Goal: Task Accomplishment & Management: Manage account settings

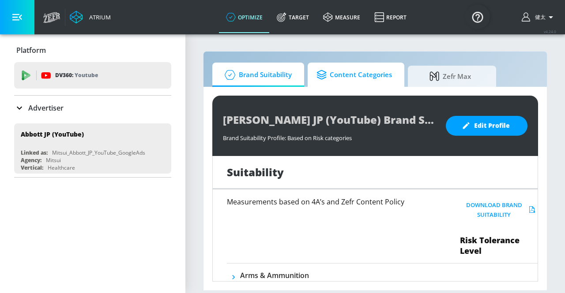
click at [341, 74] on span "Content Categories" at bounding box center [353, 74] width 75 height 21
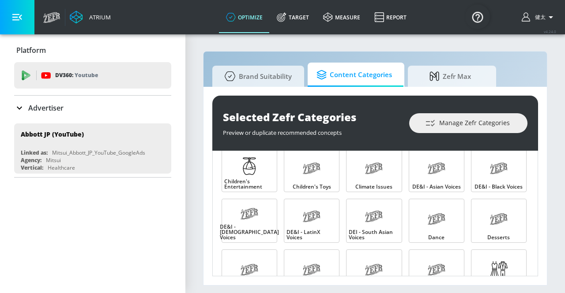
scroll to position [164, 0]
click at [15, 107] on icon at bounding box center [19, 108] width 11 height 11
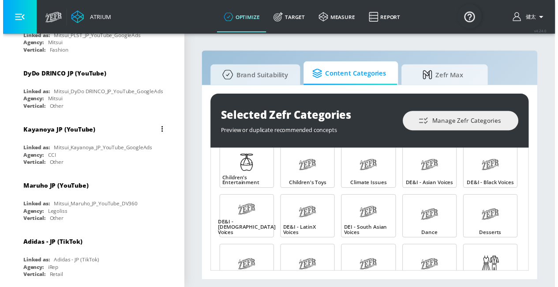
scroll to position [2022, 0]
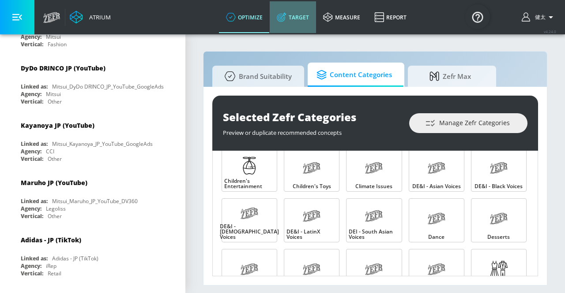
click at [303, 21] on link "Target" at bounding box center [293, 17] width 46 height 32
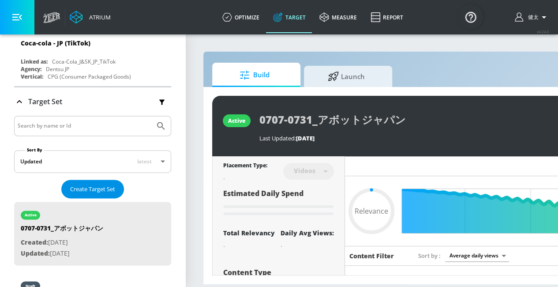
scroll to position [2275, 0]
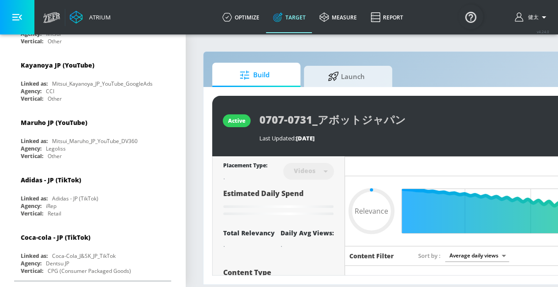
type input "0.25"
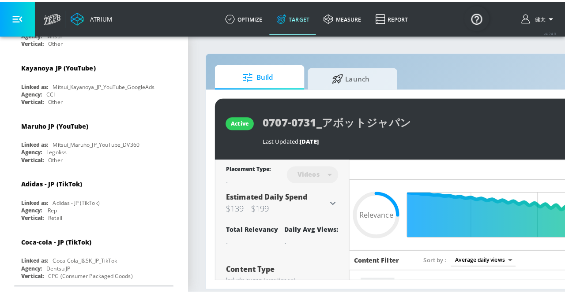
scroll to position [2282, 0]
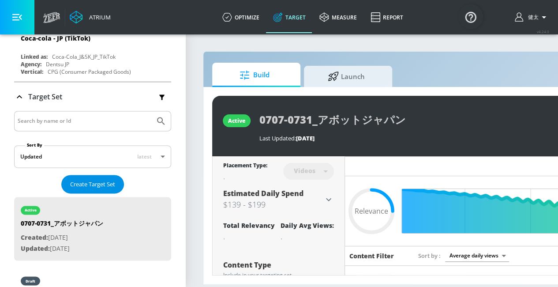
click at [93, 179] on span "Create Target Set" at bounding box center [92, 184] width 45 height 10
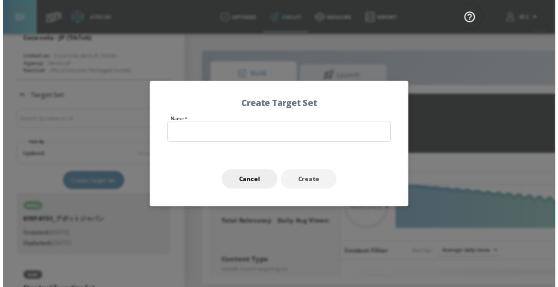
scroll to position [2279, 0]
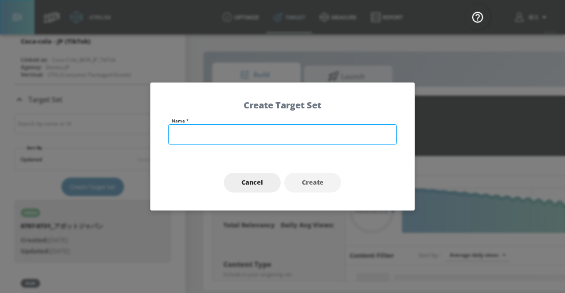
click at [236, 139] on input "text" at bounding box center [282, 134] width 229 height 20
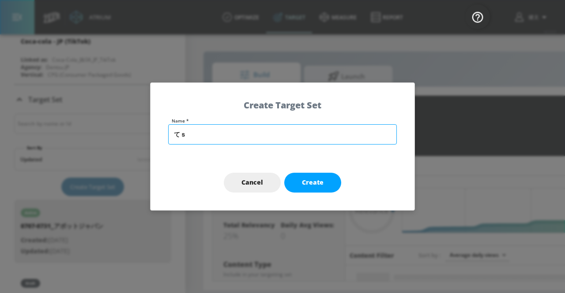
type input "て"
type input "test"
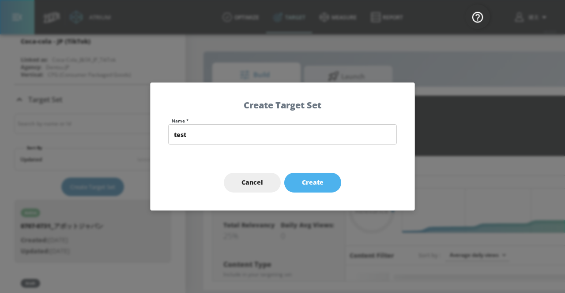
click at [324, 185] on button "Create" at bounding box center [312, 183] width 57 height 20
type input "test"
type input "channels"
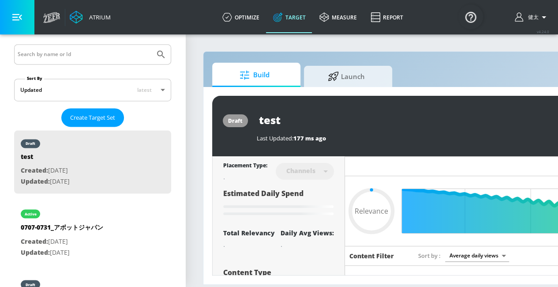
click at [19, 15] on icon "button" at bounding box center [17, 17] width 10 height 10
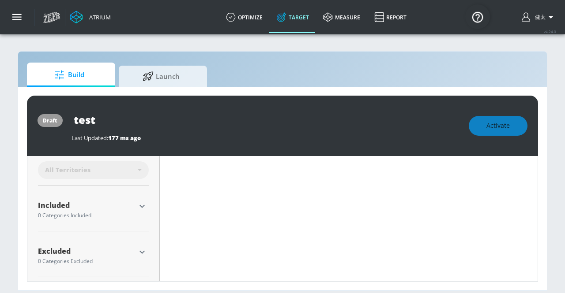
scroll to position [266, 0]
click at [137, 204] on icon "button" at bounding box center [142, 204] width 11 height 11
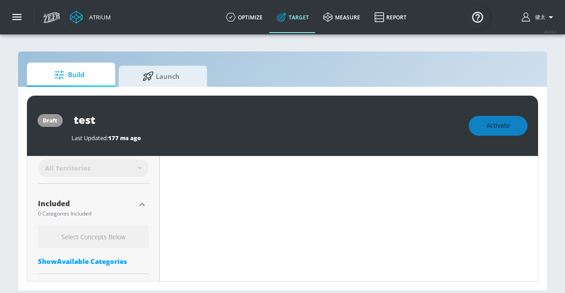
scroll to position [311, 0]
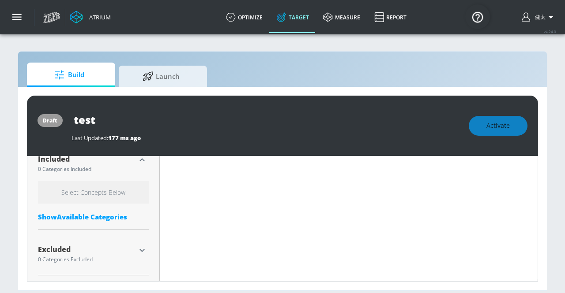
click at [106, 214] on div "Show Available Categories" at bounding box center [93, 217] width 111 height 9
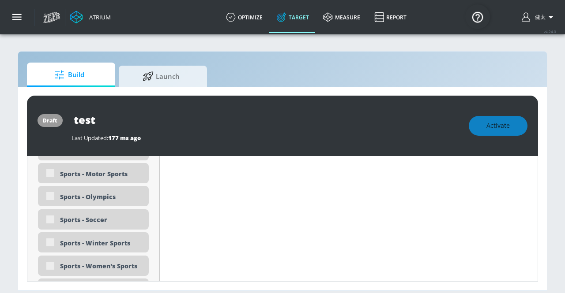
scroll to position [2604, 0]
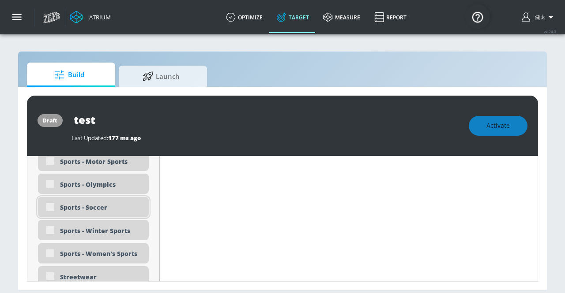
click at [99, 208] on div "Sports - Soccer" at bounding box center [101, 207] width 82 height 8
click at [52, 207] on div "Sports - Soccer" at bounding box center [93, 207] width 111 height 20
type input "0.6"
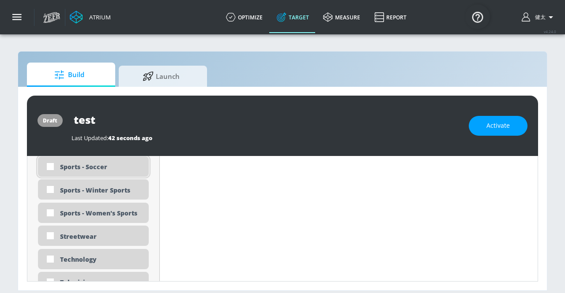
scroll to position [2563, 0]
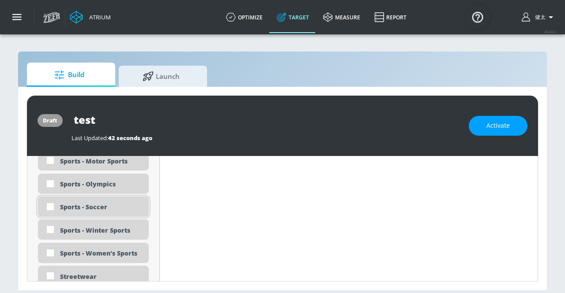
click at [52, 207] on input "checkbox" at bounding box center [50, 207] width 16 height 16
checkbox input "true"
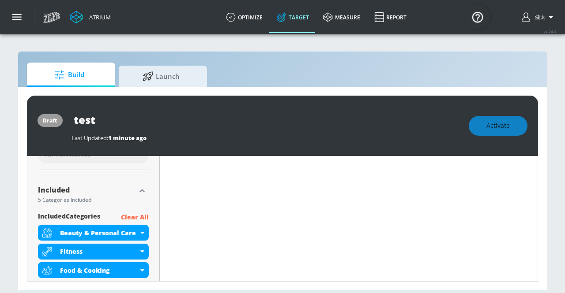
scroll to position [321, 0]
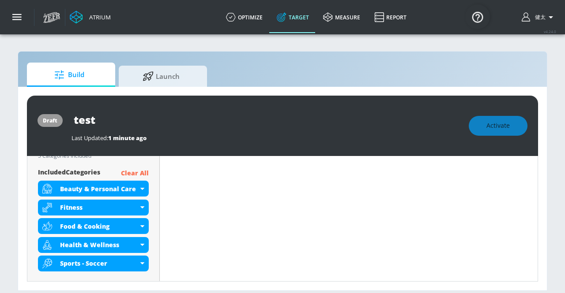
click at [136, 172] on p "Clear All" at bounding box center [135, 173] width 28 height 11
click at [135, 172] on p "Clear All" at bounding box center [135, 173] width 28 height 11
click at [139, 172] on p "Clear All" at bounding box center [135, 173] width 28 height 11
drag, startPoint x: 139, startPoint y: 172, endPoint x: 125, endPoint y: 170, distance: 13.4
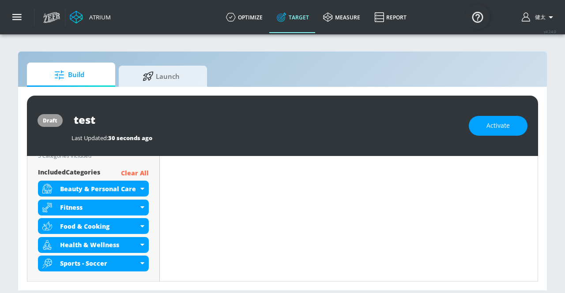
click at [125, 170] on p "Clear All" at bounding box center [135, 173] width 28 height 11
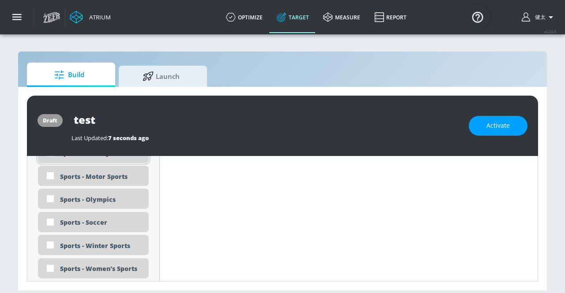
scroll to position [2578, 0]
click at [48, 221] on input "checkbox" at bounding box center [50, 222] width 16 height 16
checkbox input "true"
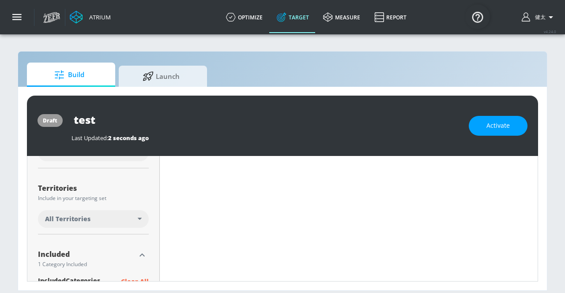
scroll to position [192, 0]
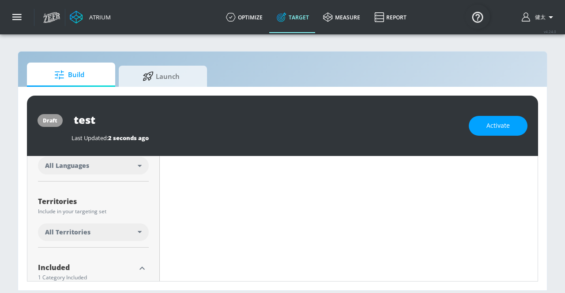
click at [137, 231] on div "All Territories" at bounding box center [91, 232] width 93 height 9
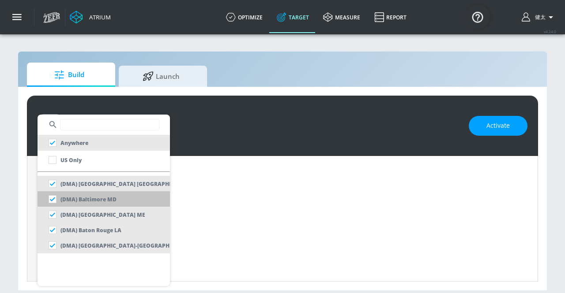
scroll to position [662, 0]
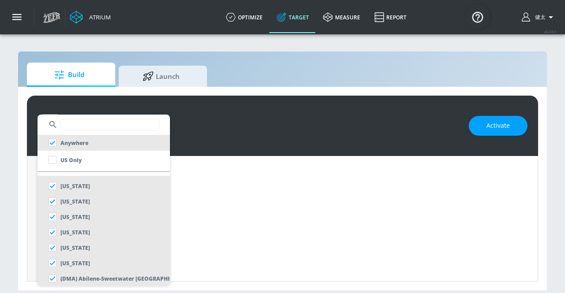
click at [91, 127] on input "text" at bounding box center [109, 124] width 99 height 11
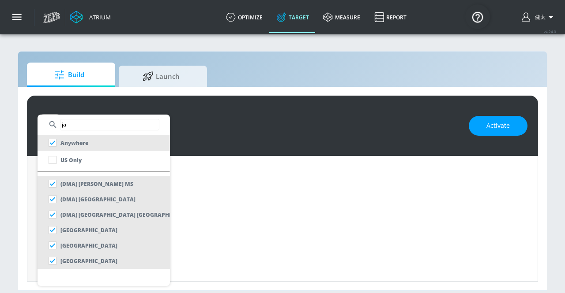
scroll to position [0, 0]
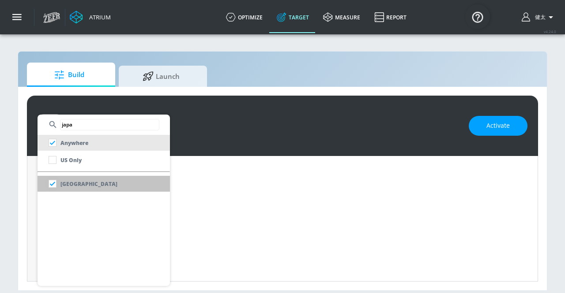
type input "japa"
click at [56, 182] on input "checkbox" at bounding box center [53, 184] width 16 height 16
checkbox input "false"
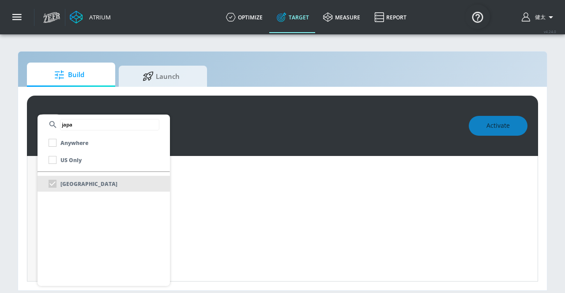
scroll to position [192, 0]
click at [181, 186] on div at bounding box center [282, 146] width 565 height 293
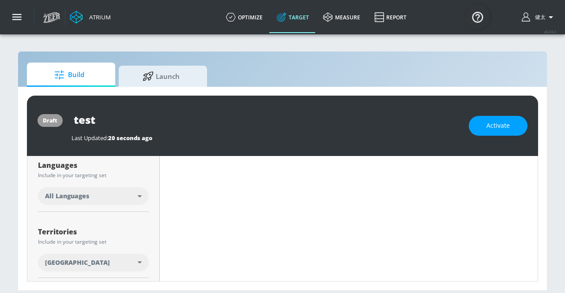
scroll to position [148, 0]
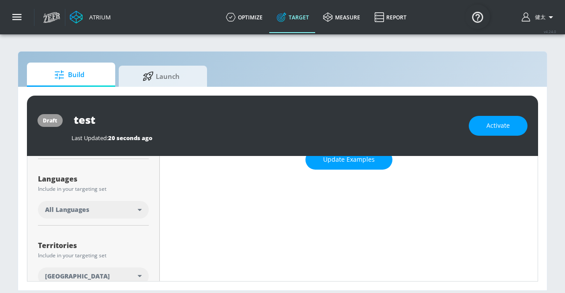
click at [141, 206] on div "All Languages" at bounding box center [93, 210] width 111 height 18
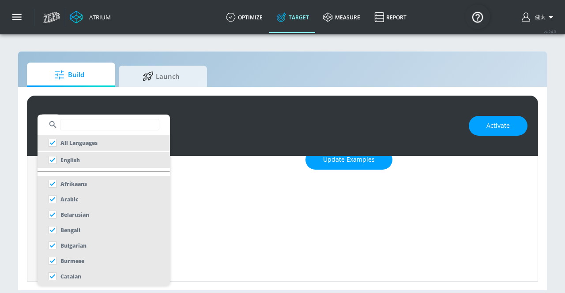
click at [85, 125] on input "text" at bounding box center [109, 124] width 99 height 11
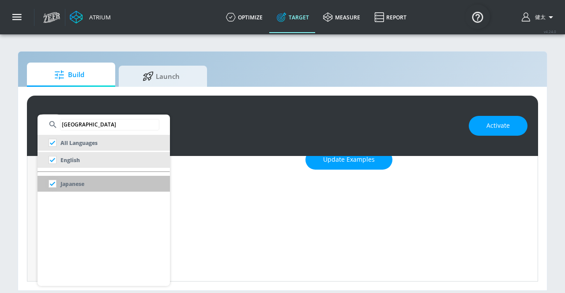
type input "[GEOGRAPHIC_DATA]"
click at [51, 182] on input "checkbox" at bounding box center [53, 184] width 16 height 16
checkbox input "false"
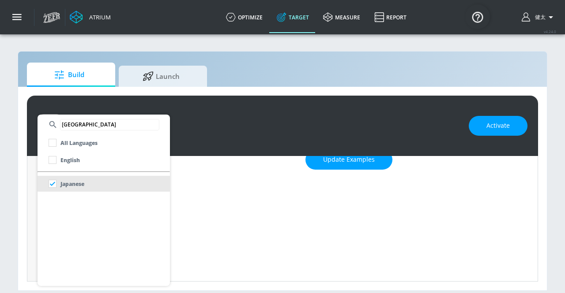
click at [202, 197] on div at bounding box center [282, 146] width 565 height 293
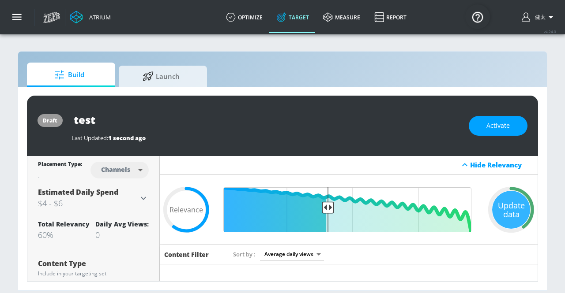
scroll to position [0, 0]
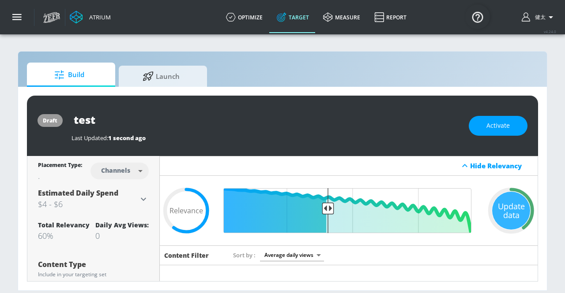
click at [135, 172] on body "Atrium optimize Target measure Report optimize Target measure Report v 4.24.0 […" at bounding box center [282, 146] width 565 height 293
click at [116, 208] on div "Videos" at bounding box center [115, 204] width 25 height 9
type input "videos"
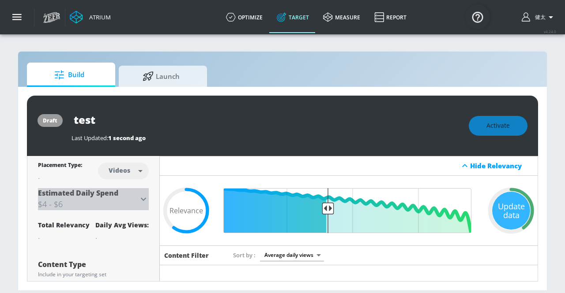
click at [140, 198] on icon at bounding box center [143, 199] width 11 height 11
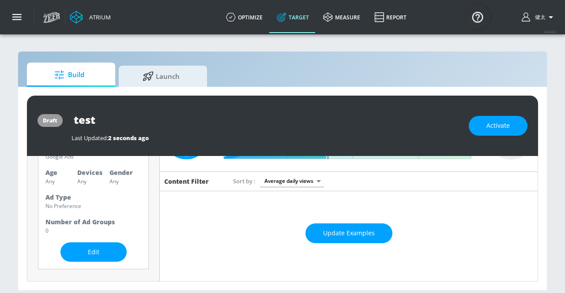
scroll to position [88, 0]
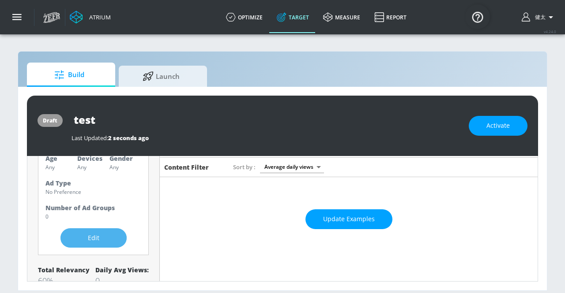
click at [101, 233] on span "Edit" at bounding box center [93, 238] width 31 height 11
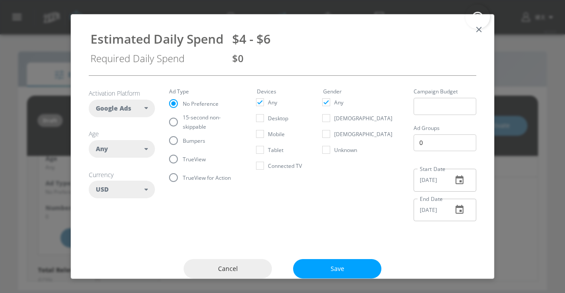
click at [142, 110] on div "Google Ads" at bounding box center [120, 108] width 49 height 9
click at [142, 145] on div "Any" at bounding box center [120, 149] width 49 height 9
click at [142, 190] on div "USD" at bounding box center [120, 189] width 49 height 9
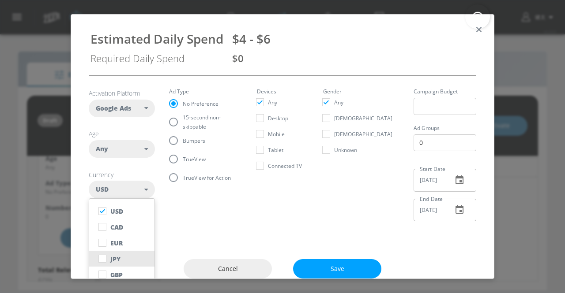
click at [111, 259] on div "JPY" at bounding box center [115, 259] width 10 height 8
checkbox input "false"
checkbox input "true"
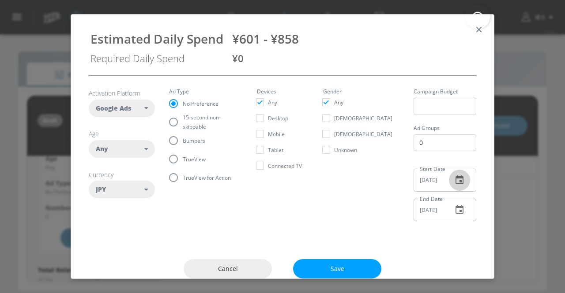
click at [455, 182] on icon "button" at bounding box center [459, 180] width 8 height 9
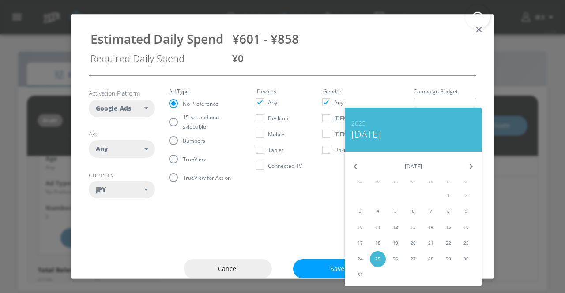
click at [466, 172] on icon "button" at bounding box center [470, 166] width 11 height 11
click at [446, 210] on p "12" at bounding box center [448, 211] width 5 height 7
type input "[DATE]"
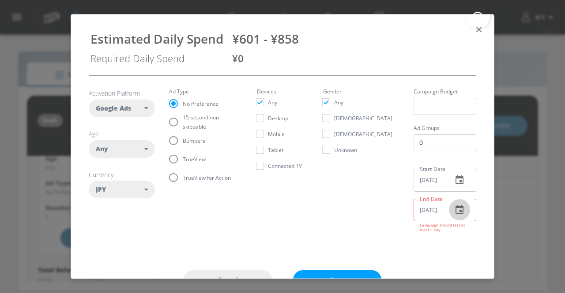
click at [454, 211] on icon "button" at bounding box center [459, 210] width 11 height 11
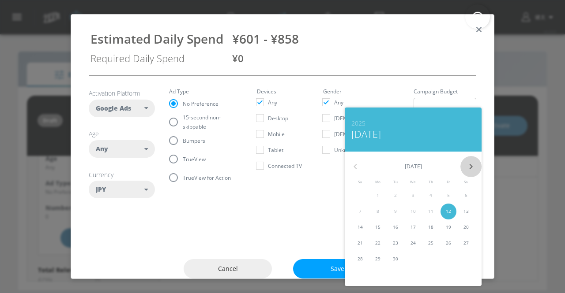
click at [468, 172] on icon "button" at bounding box center [470, 166] width 11 height 11
click at [365, 213] on span "5" at bounding box center [360, 211] width 16 height 7
type input "[DATE]"
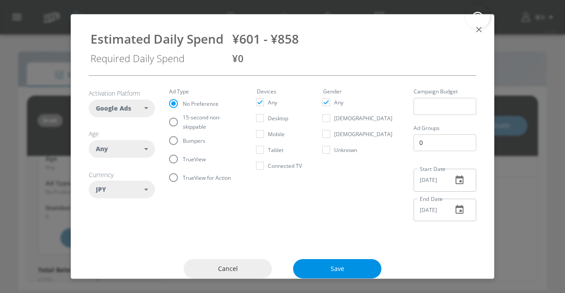
click at [346, 262] on button "Save" at bounding box center [337, 269] width 88 height 20
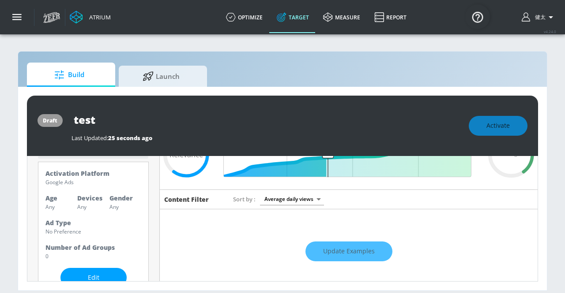
scroll to position [95, 0]
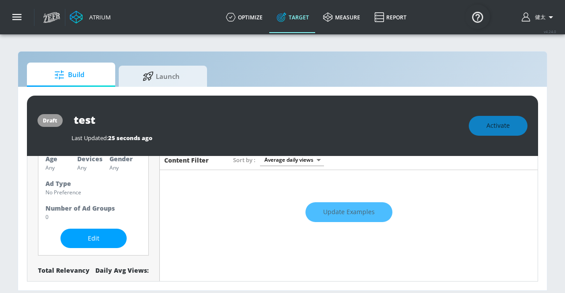
click at [326, 215] on div "Update Examples" at bounding box center [349, 212] width 378 height 31
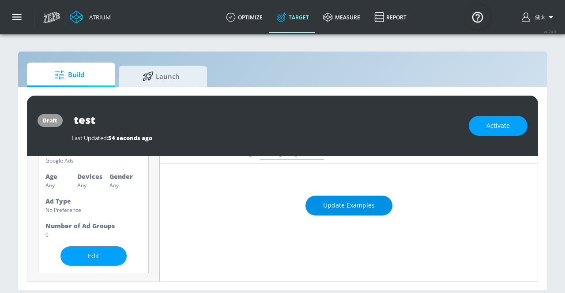
scroll to position [88, 0]
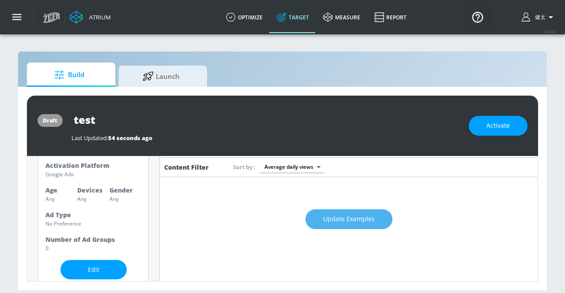
click at [323, 222] on span "Update Examples" at bounding box center [349, 219] width 52 height 11
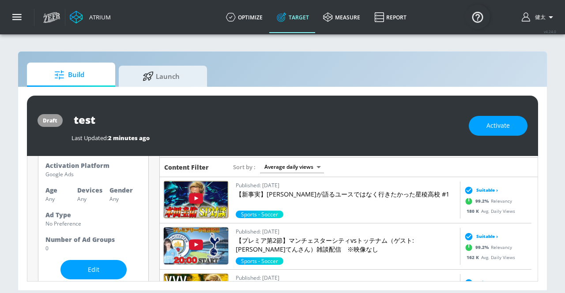
scroll to position [0, 0]
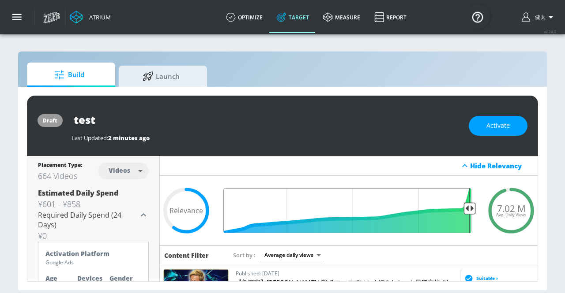
drag, startPoint x: 323, startPoint y: 208, endPoint x: 464, endPoint y: 209, distance: 141.2
type input "0.05"
click at [464, 209] on input "Final Threshold" at bounding box center [348, 210] width 254 height 45
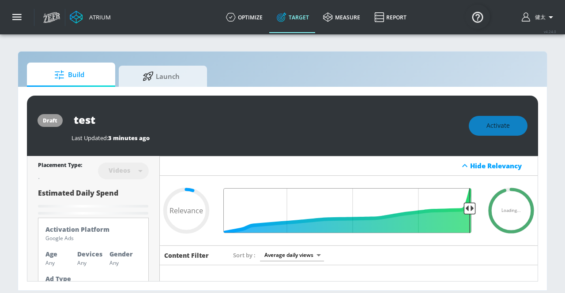
click at [461, 209] on input "Final Threshold" at bounding box center [348, 210] width 254 height 45
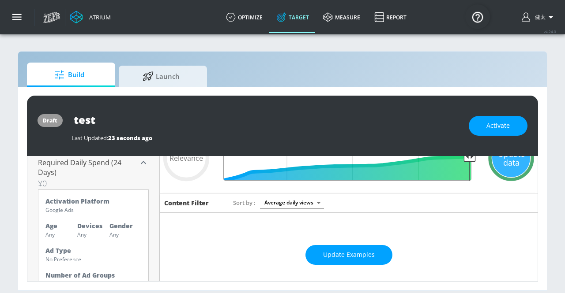
scroll to position [54, 0]
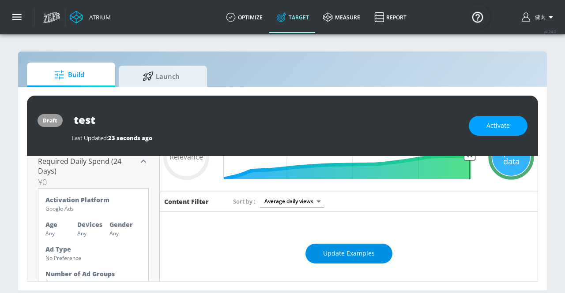
click at [341, 247] on button "Update Examples" at bounding box center [348, 254] width 87 height 20
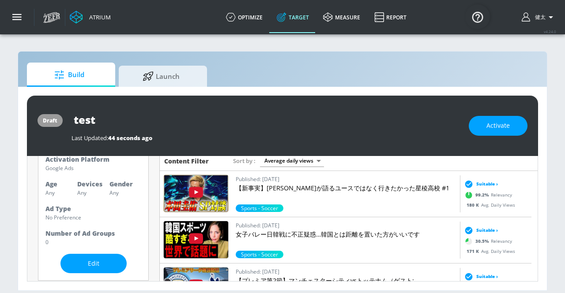
scroll to position [98, 0]
